Goal: Task Accomplishment & Management: Manage account settings

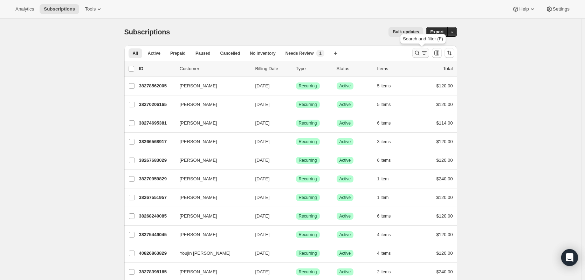
click at [417, 55] on icon "Search and filter results" at bounding box center [417, 52] width 7 height 7
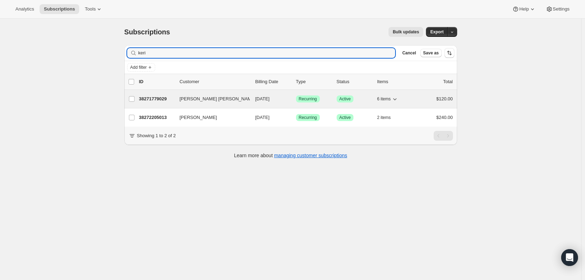
type input "keri"
click at [164, 100] on p "38271779029" at bounding box center [156, 98] width 35 height 7
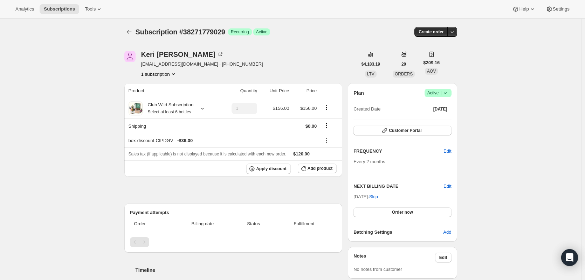
click at [164, 76] on button "1 subscription" at bounding box center [159, 73] width 36 height 7
click at [153, 88] on span "38271779029 Info Current" at bounding box center [161, 86] width 49 height 5
click at [174, 88] on span "Current" at bounding box center [176, 87] width 14 height 6
click at [206, 109] on icon at bounding box center [202, 108] width 7 height 7
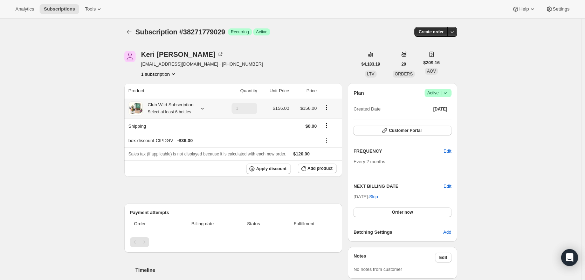
click at [330, 105] on icon "Product actions" at bounding box center [326, 107] width 7 height 7
click at [327, 121] on span "Edit box" at bounding box center [328, 120] width 16 height 5
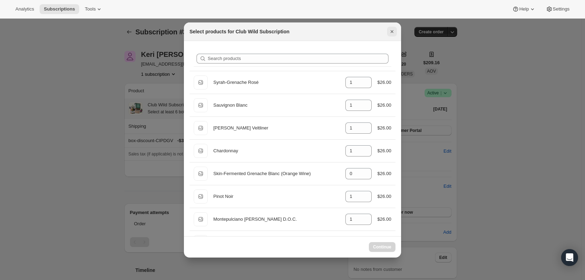
click at [394, 35] on button "Close" at bounding box center [392, 32] width 10 height 10
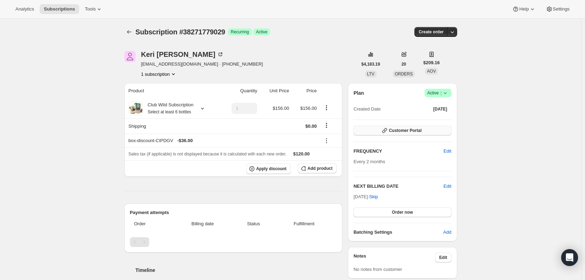
click at [431, 132] on button "Customer Portal" at bounding box center [402, 130] width 98 height 10
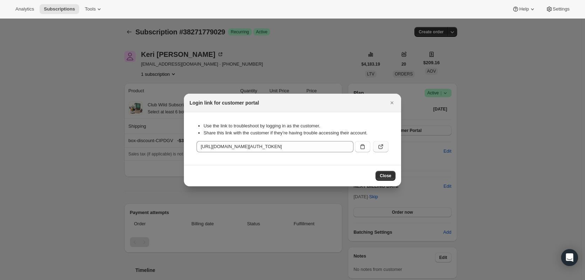
click at [379, 146] on icon ":rcd:" at bounding box center [380, 146] width 7 height 7
click at [393, 103] on icon "Close" at bounding box center [392, 102] width 3 height 3
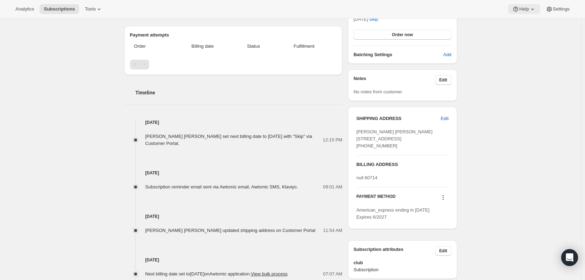
scroll to position [176, 0]
